Goal: Task Accomplishment & Management: Manage account settings

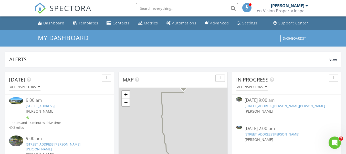
scroll to position [26, 0]
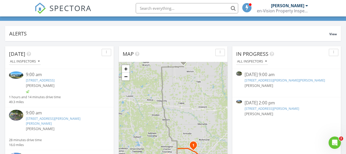
click at [279, 108] on link "112 Jeffrey Ave, Royal Oak, MI 48073" at bounding box center [272, 108] width 55 height 5
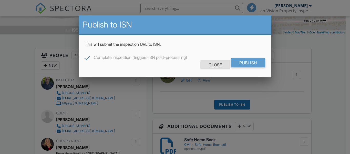
click at [214, 63] on div "Close" at bounding box center [216, 64] width 30 height 9
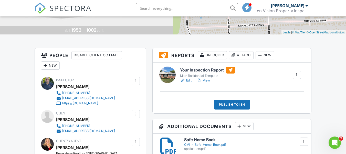
click at [242, 55] on div "Attach" at bounding box center [241, 55] width 25 height 8
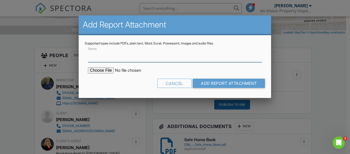
click at [106, 55] on input "Name" at bounding box center [175, 55] width 174 height 13
type input "Radon Report"
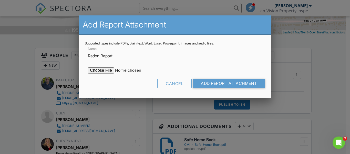
click at [103, 70] on input "file" at bounding box center [131, 70] width 87 height 6
type input "C:\fakepath\112 Jeffrey Avenue Radon Report.pdf"
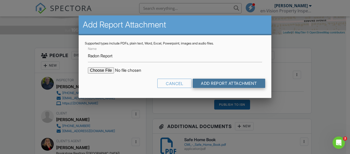
click at [222, 83] on input "Add Report Attachment" at bounding box center [229, 82] width 73 height 9
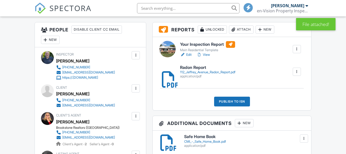
click at [231, 103] on div "Publish to ISN" at bounding box center [232, 101] width 36 height 10
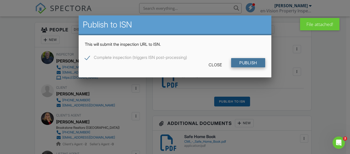
click at [253, 63] on input "Publish" at bounding box center [248, 62] width 34 height 9
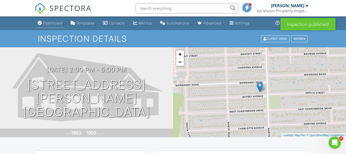
click at [53, 24] on div "Dashboard" at bounding box center [52, 23] width 19 height 4
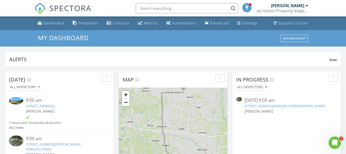
click at [278, 106] on link "60606 Avendt Dr, Lenox, MI 48048" at bounding box center [285, 105] width 81 height 5
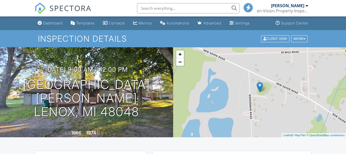
scroll to position [77, 0]
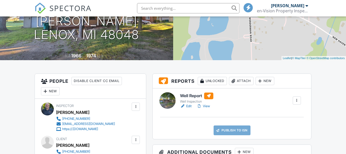
click at [237, 132] on link "Publish to ISN" at bounding box center [232, 130] width 37 height 10
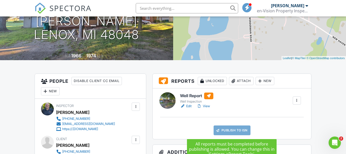
scroll to position [0, 0]
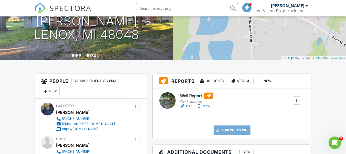
click at [188, 105] on link "Edit" at bounding box center [186, 105] width 12 height 5
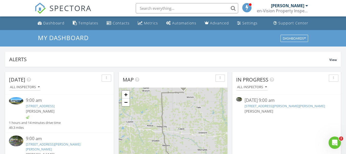
click at [264, 105] on link "[STREET_ADDRESS][PERSON_NAME][PERSON_NAME]" at bounding box center [285, 105] width 81 height 5
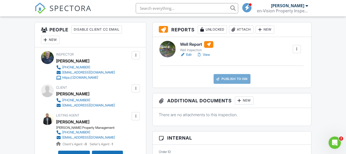
click at [190, 54] on link "Edit" at bounding box center [186, 54] width 12 height 5
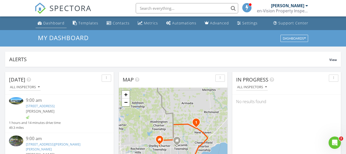
click at [58, 23] on div "Dashboard" at bounding box center [53, 23] width 21 height 5
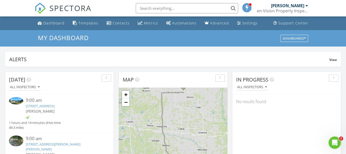
scroll to position [26, 0]
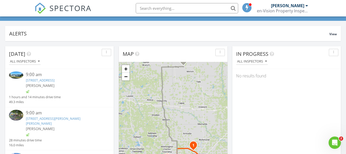
click at [55, 79] on link "2326 Burnsline Rd, Maple Valley Township, MI 48416" at bounding box center [40, 80] width 29 height 5
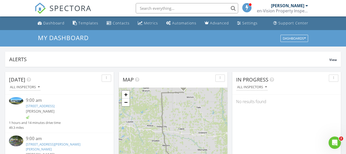
click at [55, 106] on link "2326 Burnsline Rd, Maple Valley Township, MI 48416" at bounding box center [40, 105] width 29 height 5
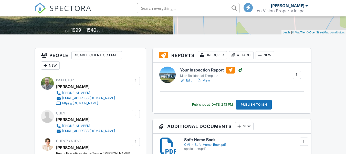
scroll to position [103, 0]
click at [189, 80] on link "Edit" at bounding box center [186, 80] width 12 height 5
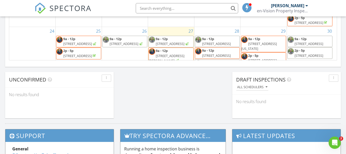
scroll to position [154, 0]
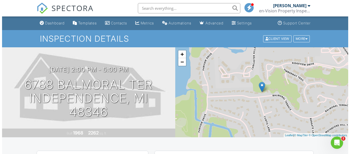
scroll to position [103, 0]
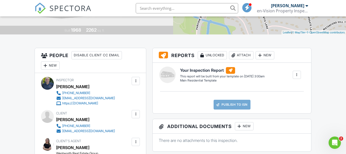
click at [267, 55] on div "New" at bounding box center [265, 55] width 19 height 8
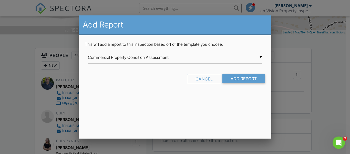
click at [162, 59] on div "▼ Commercial Property Condition Assessment Commercial Property Condition Assess…" at bounding box center [175, 57] width 174 height 13
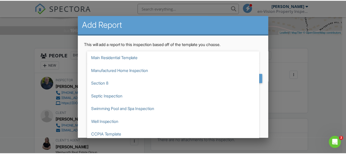
scroll to position [77, 0]
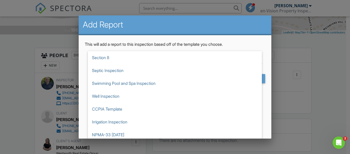
click at [328, 49] on div at bounding box center [175, 70] width 350 height 192
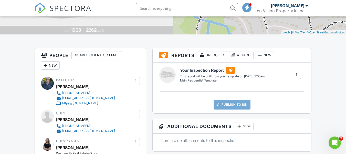
click at [297, 76] on div at bounding box center [297, 74] width 5 height 5
click at [282, 88] on div "Build Now" at bounding box center [286, 89] width 25 height 6
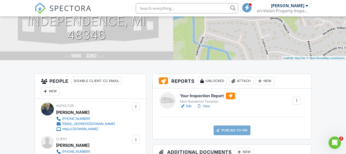
click at [190, 106] on link "Edit" at bounding box center [186, 105] width 12 height 5
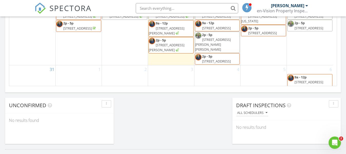
scroll to position [166, 0]
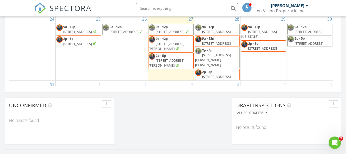
click at [266, 29] on span "[STREET_ADDRESS][US_STATE]" at bounding box center [260, 33] width 36 height 9
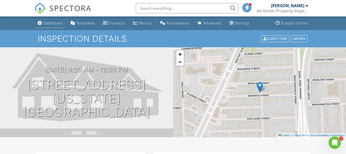
click at [57, 23] on div "Dashboard" at bounding box center [52, 23] width 19 height 4
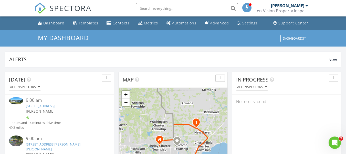
drag, startPoint x: 60, startPoint y: 24, endPoint x: 56, endPoint y: 13, distance: 10.9
click at [60, 24] on div "Dashboard" at bounding box center [53, 23] width 21 height 5
